Goal: Task Accomplishment & Management: Use online tool/utility

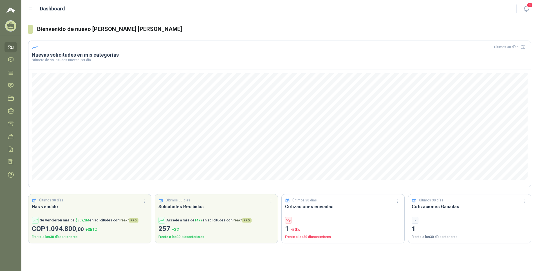
click at [289, 204] on h3 "Cotizaciones enviadas" at bounding box center [343, 206] width 116 height 7
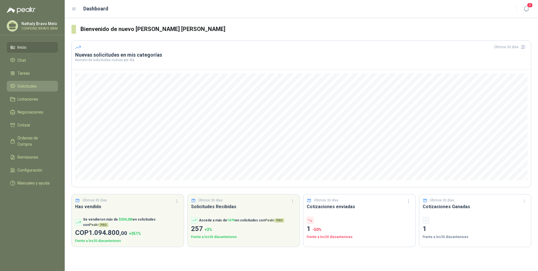
click at [26, 85] on span "Solicitudes" at bounding box center [26, 86] width 19 height 6
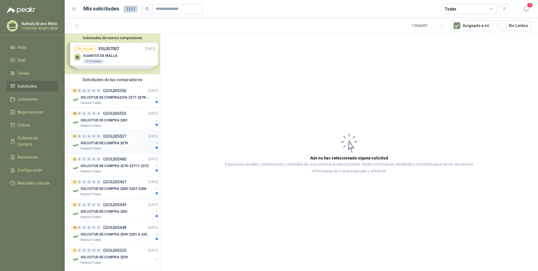
click at [110, 139] on div "6 0 0 0 0 0 GSOL005537 19/09/25" at bounding box center [116, 136] width 86 height 7
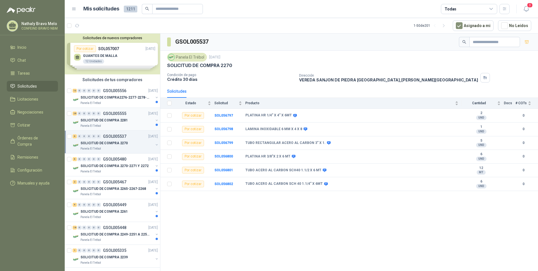
click at [108, 118] on p "SOLICITUD DE COMPRA 2281" at bounding box center [104, 120] width 47 height 5
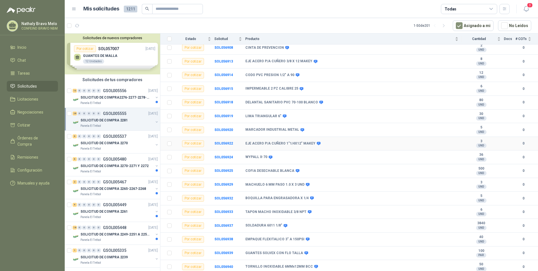
scroll to position [163, 0]
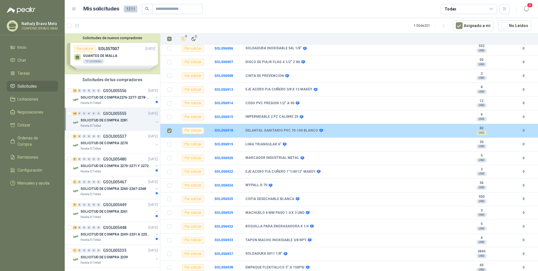
click at [199, 131] on div "Por cotizar" at bounding box center [193, 130] width 22 height 7
click at [191, 132] on div "Por cotizar" at bounding box center [193, 130] width 22 height 7
click at [192, 132] on div "Por cotizar" at bounding box center [193, 130] width 22 height 7
drag, startPoint x: 192, startPoint y: 132, endPoint x: 221, endPoint y: 130, distance: 29.6
click at [221, 130] on b "SOL056918" at bounding box center [224, 130] width 19 height 4
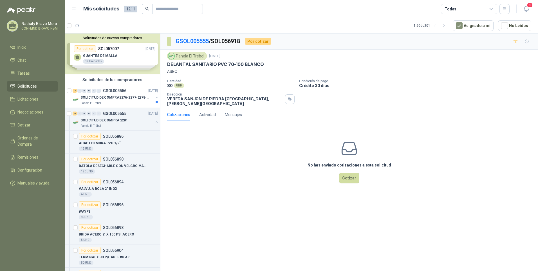
click at [176, 112] on div "Cotizaciones" at bounding box center [178, 115] width 23 height 6
click at [201, 62] on p "DELANTAL SANITARIO PVC 70-100 BLANCO" at bounding box center [215, 64] width 97 height 6
click at [312, 84] on p "Crédito 30 días" at bounding box center [417, 85] width 237 height 5
click at [350, 174] on button "Cotizar" at bounding box center [349, 178] width 20 height 11
